Goal: Transaction & Acquisition: Purchase product/service

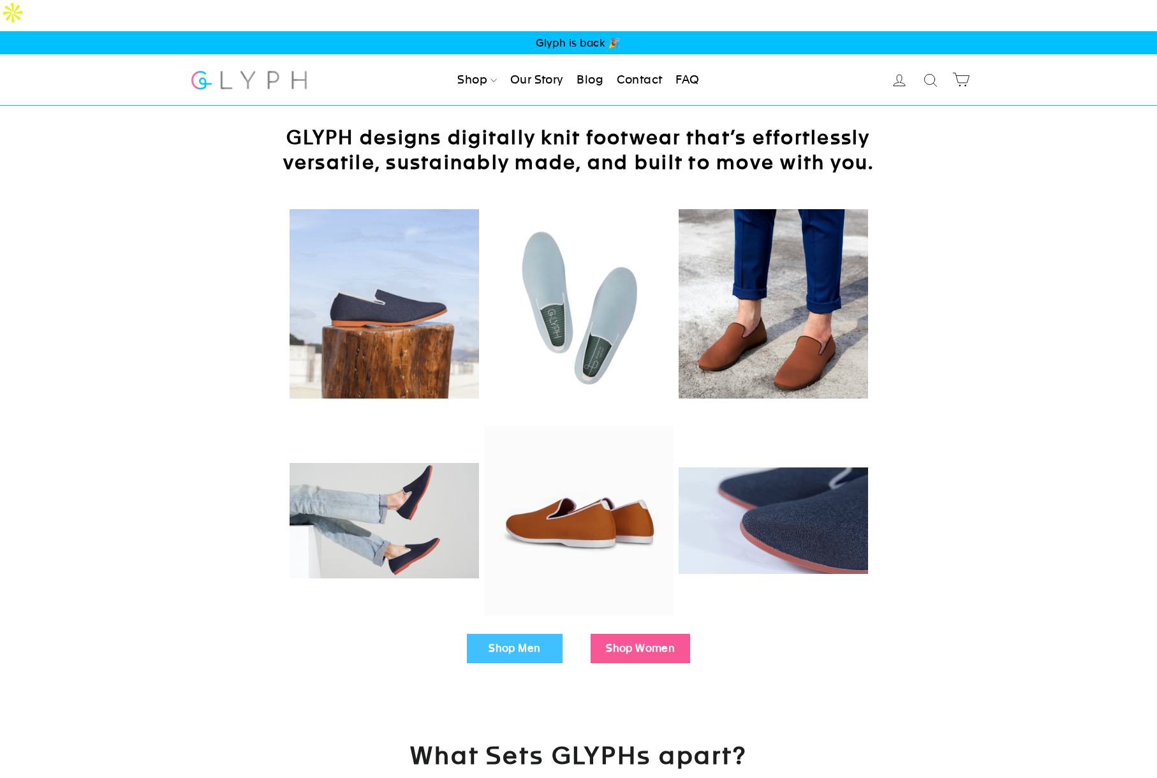
click at [532, 66] on link "Our Story" at bounding box center [537, 80] width 64 height 28
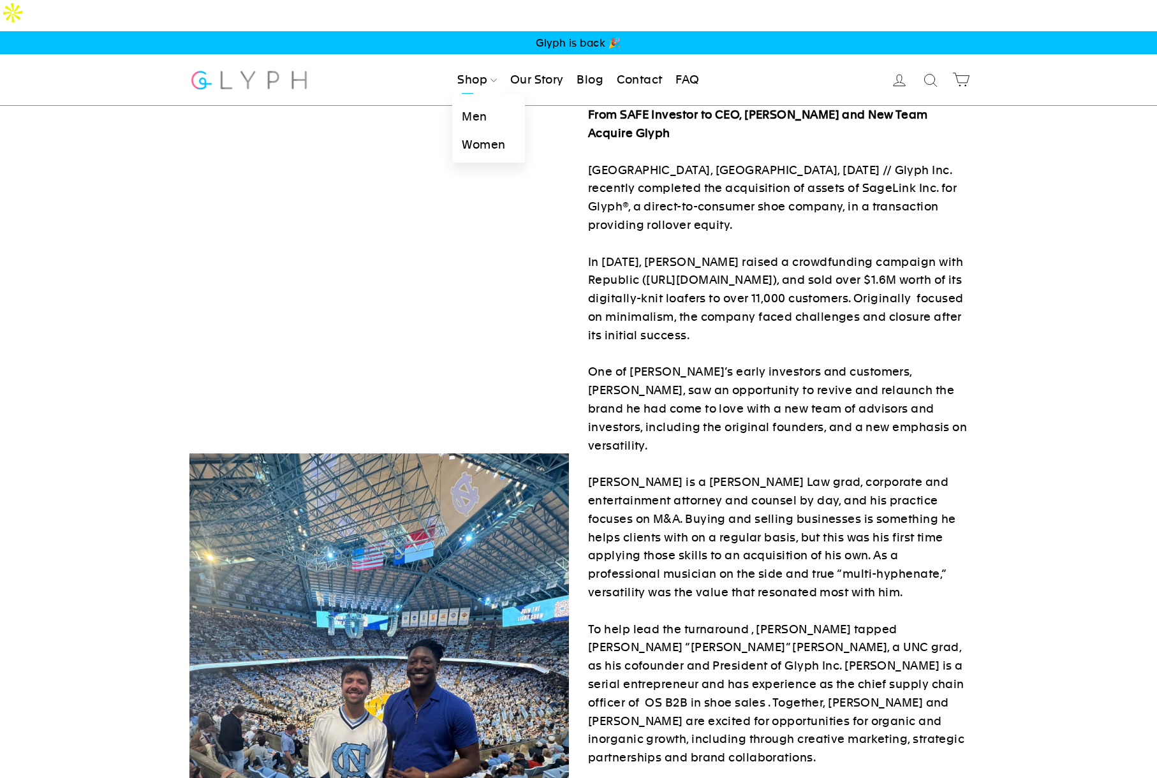
click at [471, 66] on link "Shop" at bounding box center [477, 80] width 50 height 28
click at [475, 103] on link "Men" at bounding box center [488, 117] width 72 height 29
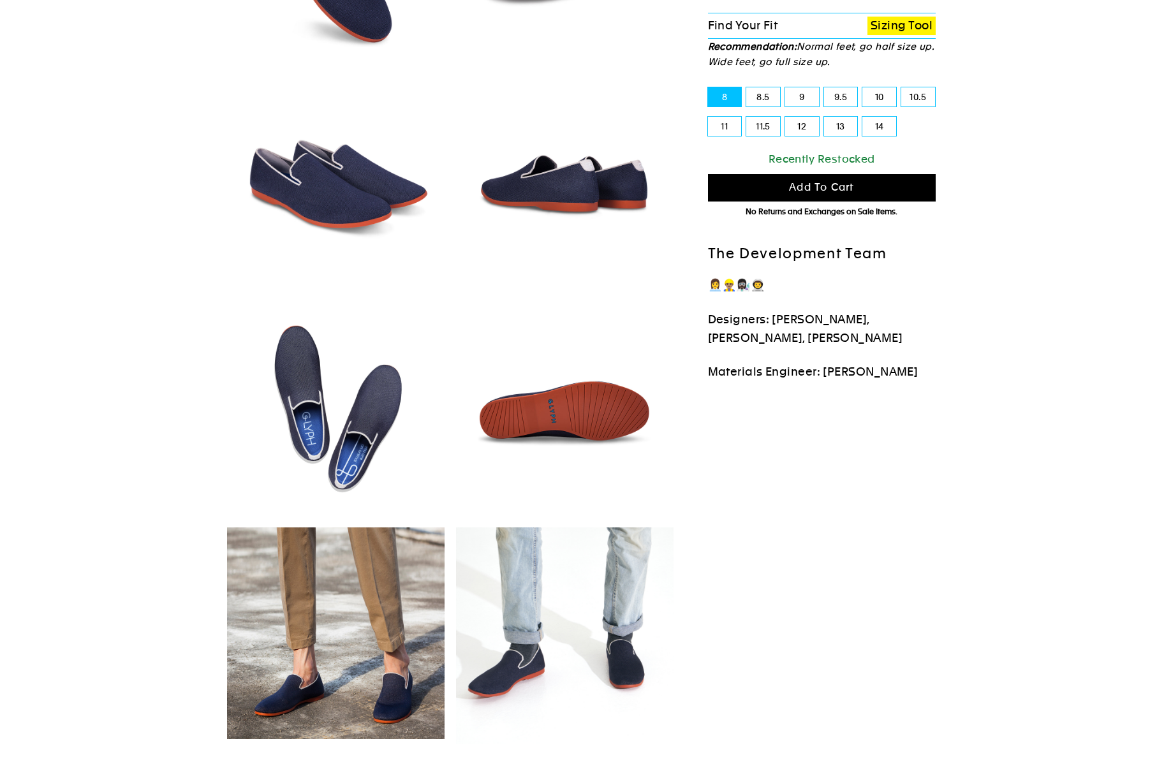
select select "highest-rating"
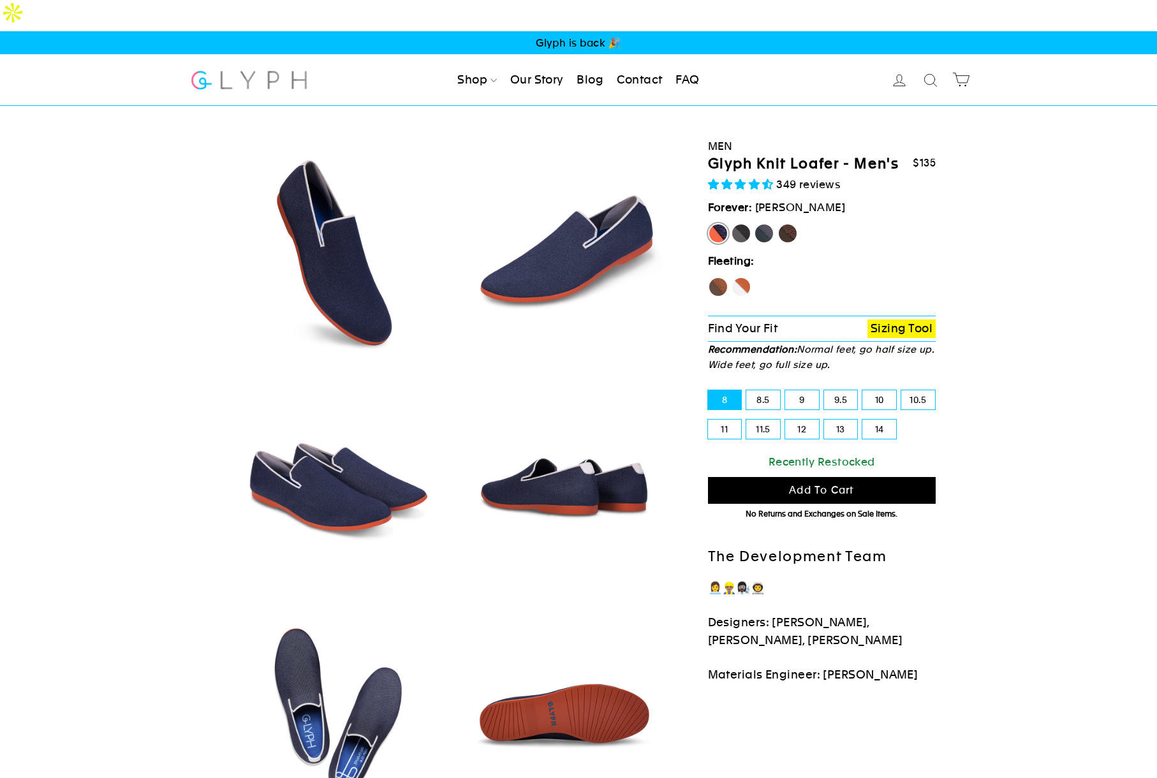
click at [242, 63] on img at bounding box center [248, 80] width 119 height 34
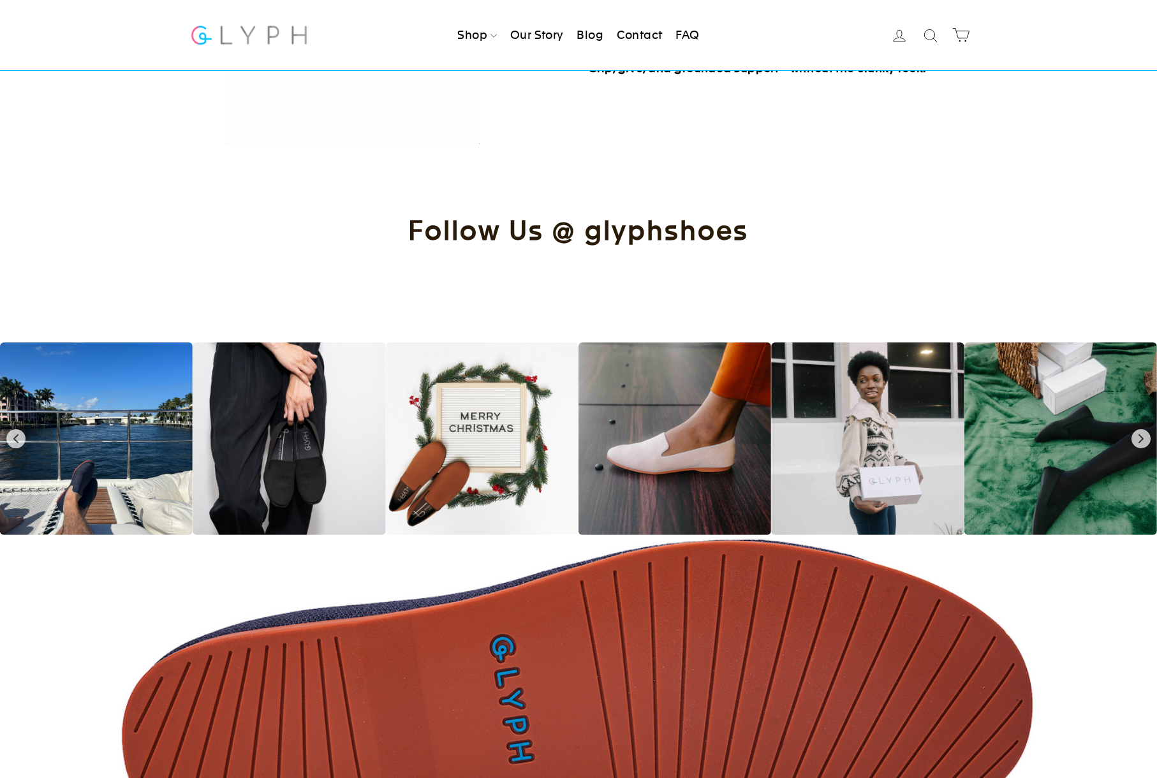
scroll to position [108, 0]
